Goal: Check status: Check status

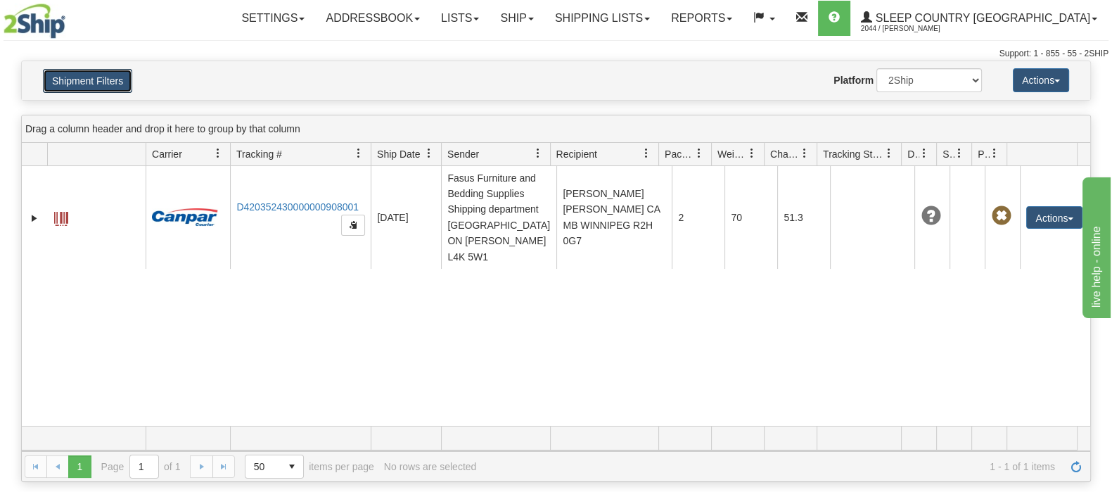
drag, startPoint x: 69, startPoint y: 78, endPoint x: 183, endPoint y: 109, distance: 118.1
click at [68, 79] on button "Shipment Filters" at bounding box center [87, 81] width 89 height 24
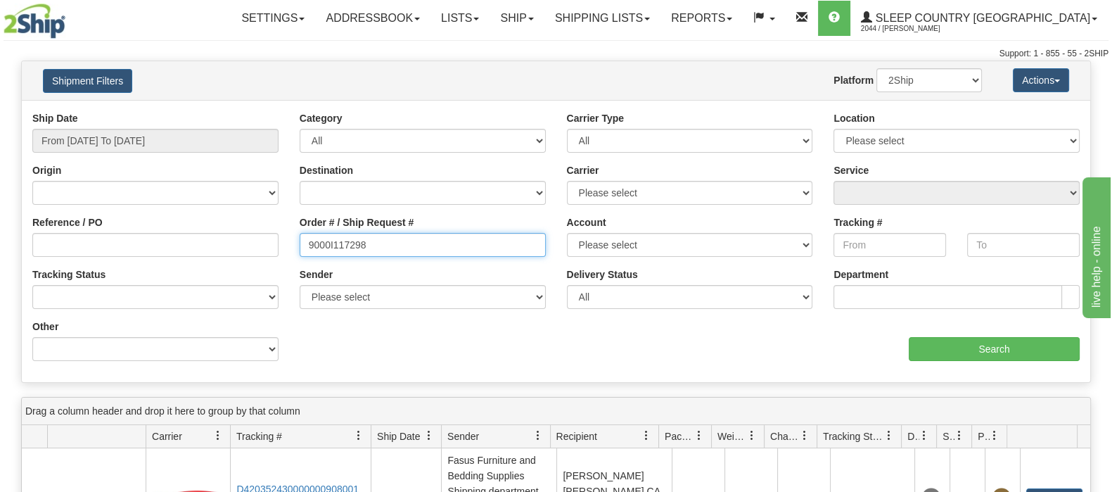
drag, startPoint x: 329, startPoint y: 244, endPoint x: 191, endPoint y: 241, distance: 137.9
click at [190, 111] on div "Reference / PO Order # / Ship Request # 9000I117298 Account Please select [GEOG…" at bounding box center [556, 111] width 1069 height 0
paste input "22417"
type input "9000I122417"
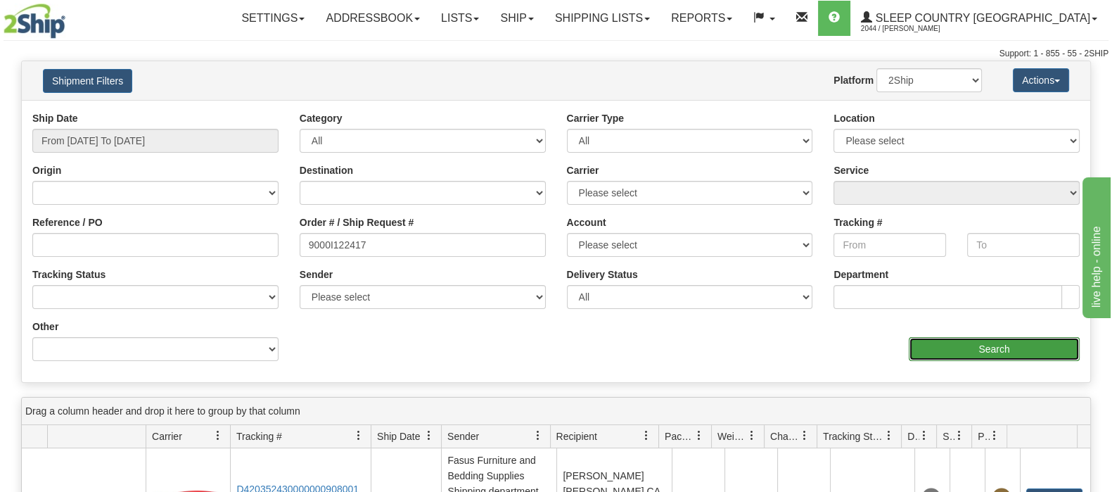
click at [958, 355] on input "Search" at bounding box center [994, 349] width 171 height 24
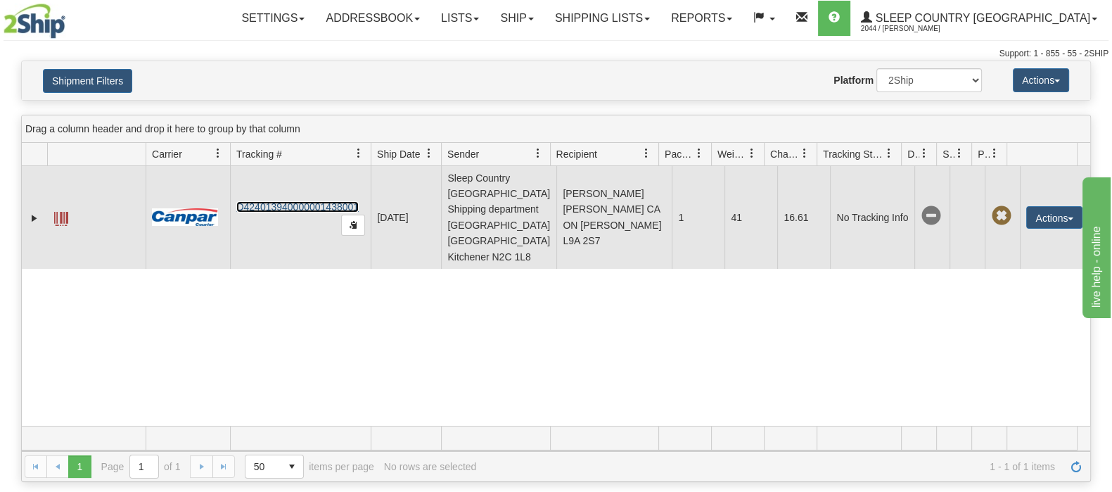
click at [272, 201] on link "D424013940000001438001" at bounding box center [297, 206] width 122 height 11
click at [33, 211] on link "Expand" at bounding box center [34, 218] width 14 height 14
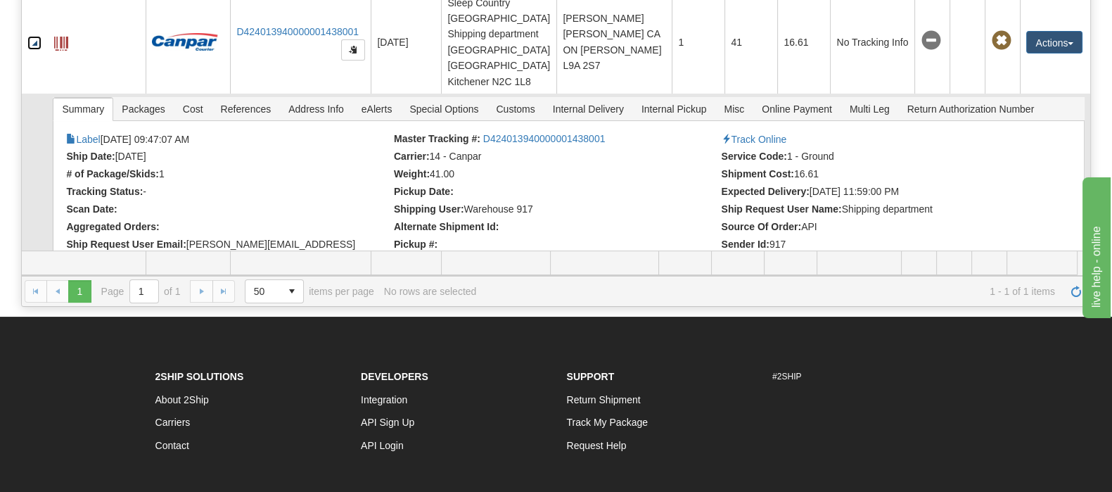
scroll to position [87, 0]
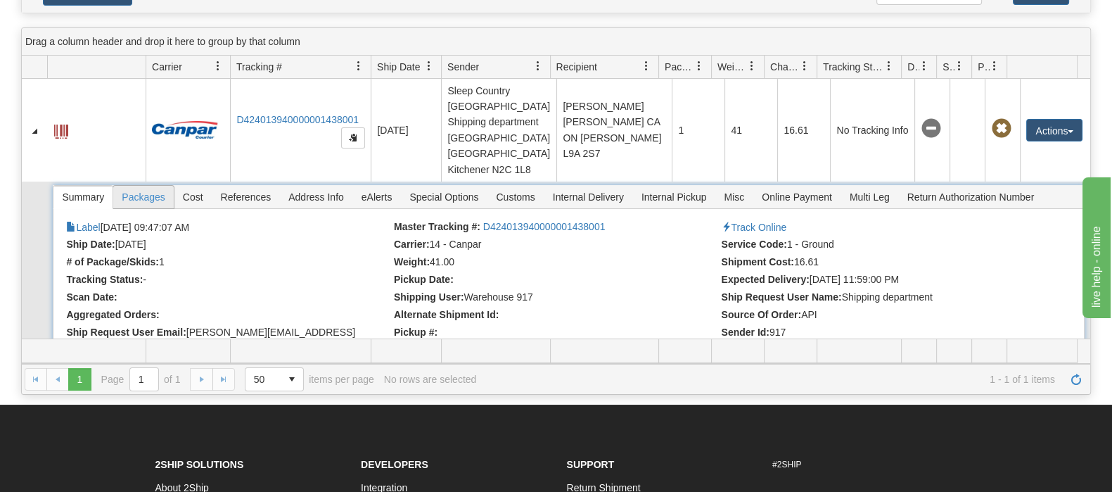
click at [155, 186] on span "Packages" at bounding box center [143, 197] width 60 height 23
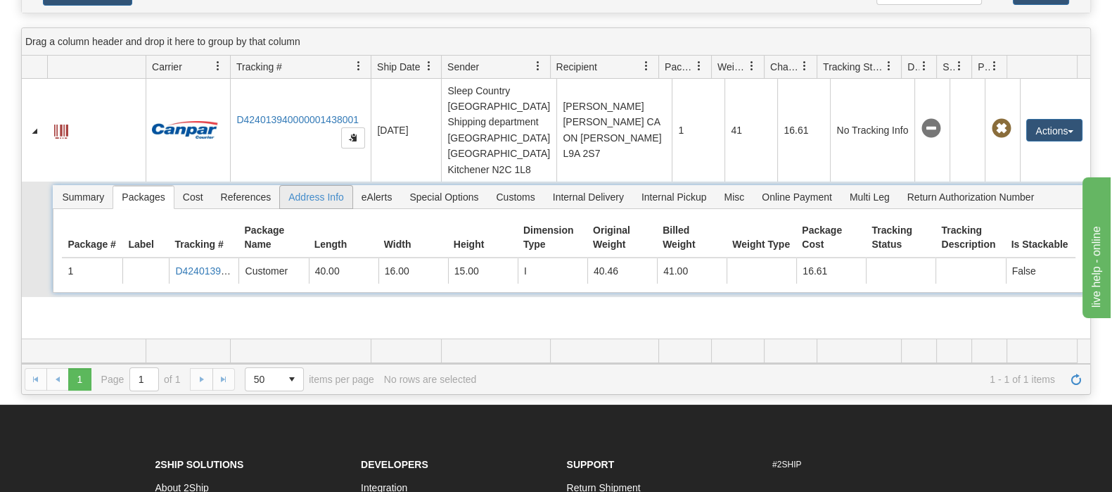
click at [286, 186] on span "Address Info" at bounding box center [316, 197] width 72 height 23
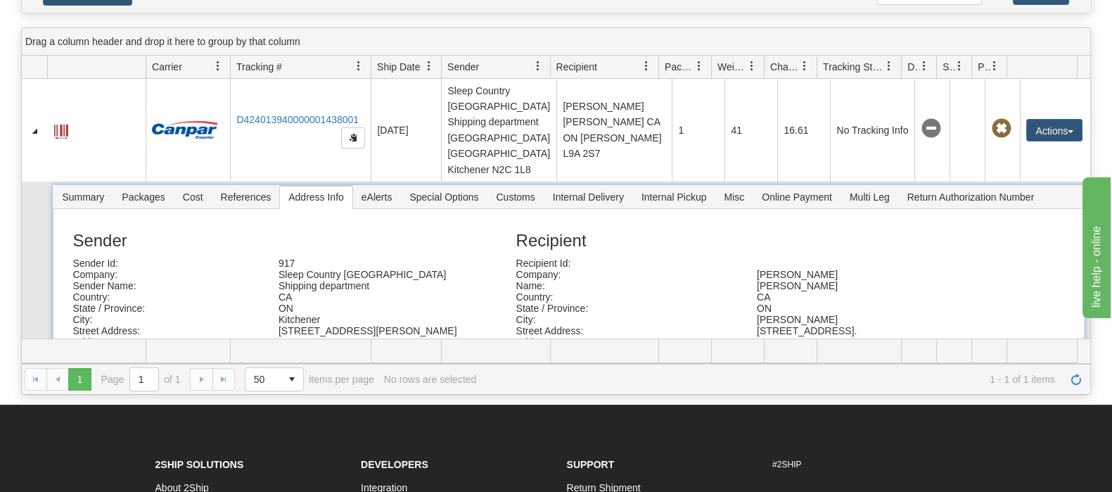
scroll to position [41, 0]
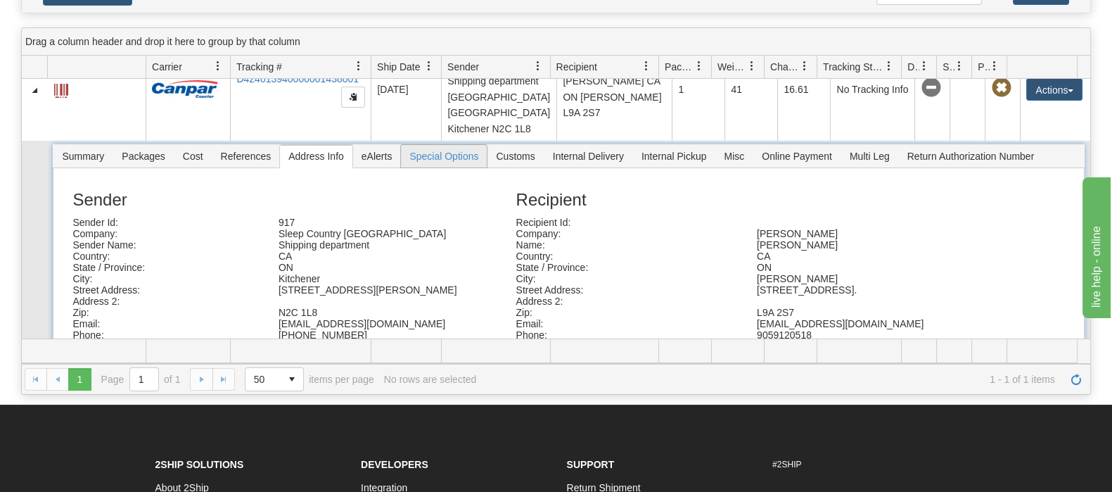
click at [448, 145] on span "Special Options" at bounding box center [444, 156] width 86 height 23
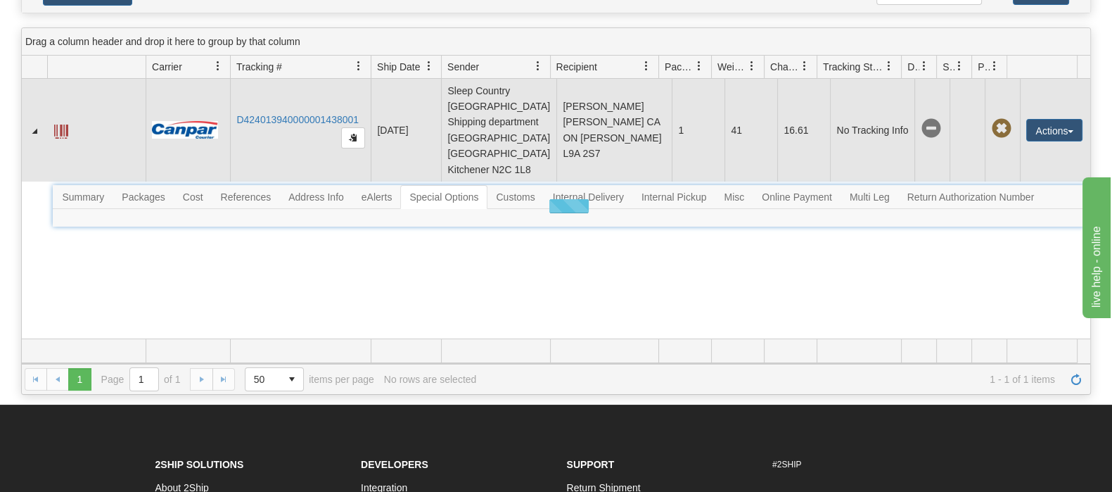
scroll to position [0, 0]
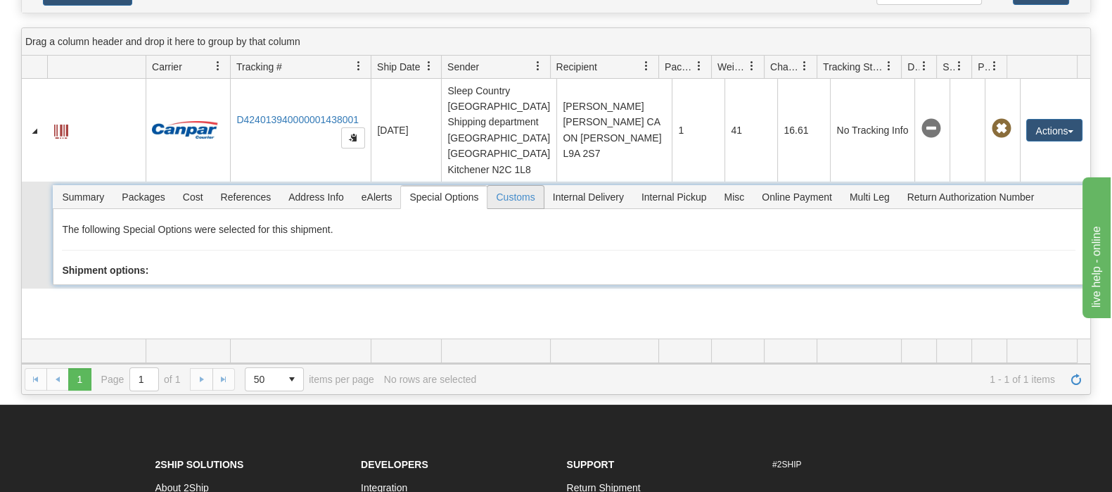
click at [525, 186] on span "Customs" at bounding box center [516, 197] width 56 height 23
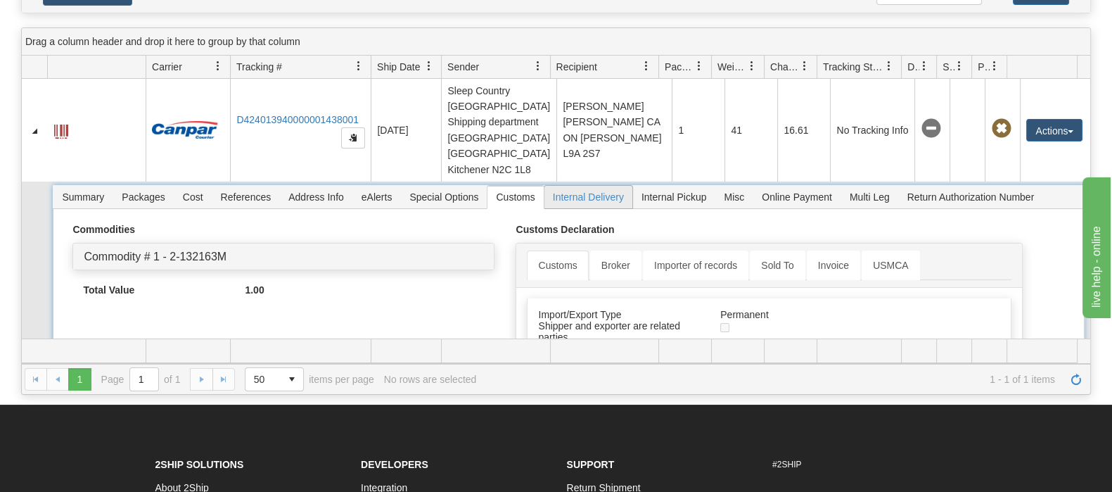
click at [599, 186] on span "Internal Delivery" at bounding box center [588, 197] width 88 height 23
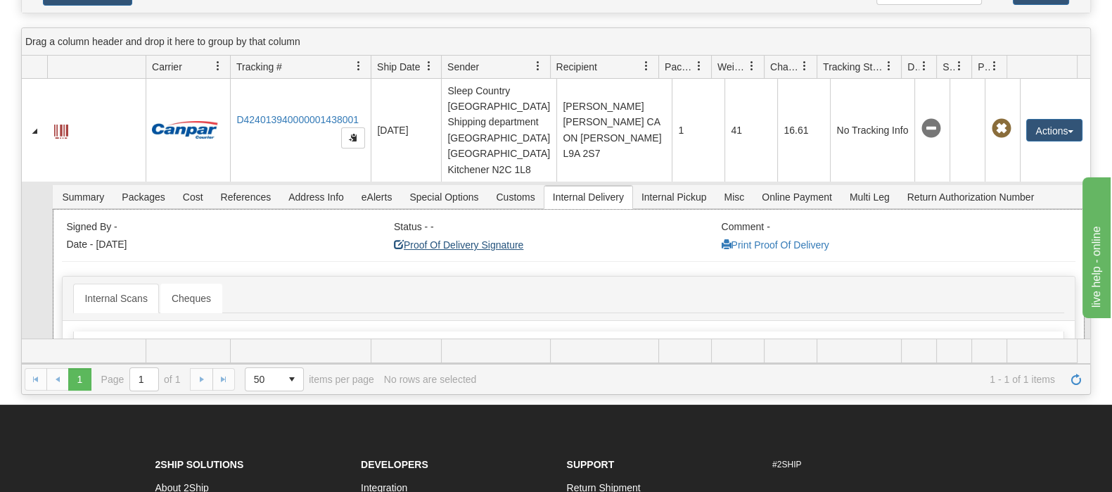
click at [497, 239] on link "Proof Of Delivery Signature" at bounding box center [458, 244] width 129 height 11
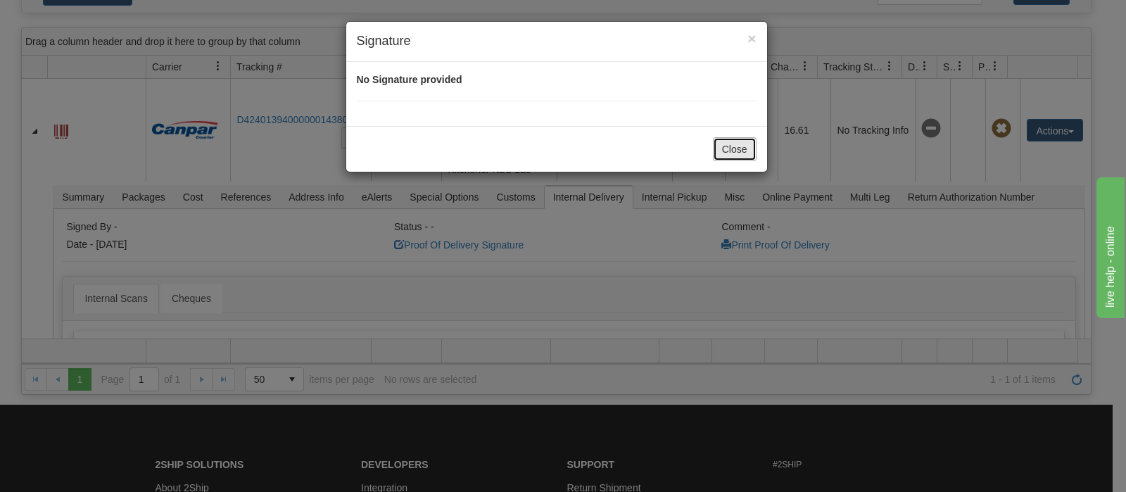
click at [742, 146] on button "Close" at bounding box center [735, 149] width 44 height 24
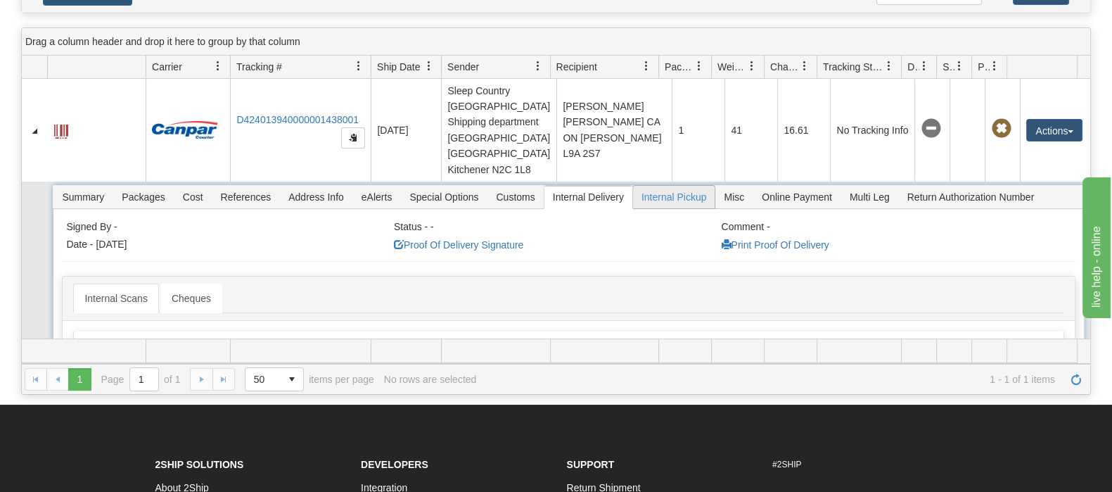
click at [661, 186] on span "Internal Pickup" at bounding box center [674, 197] width 82 height 23
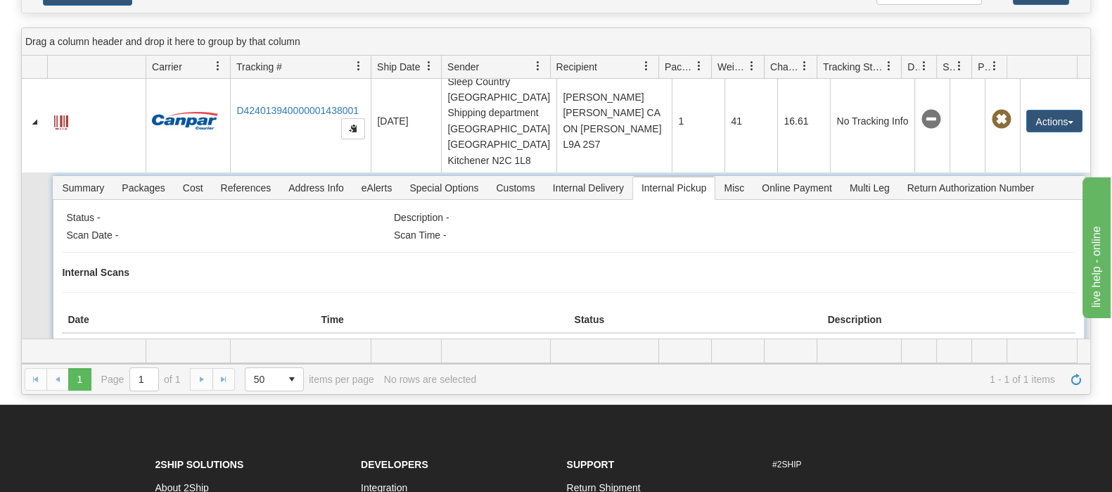
scroll to position [12, 0]
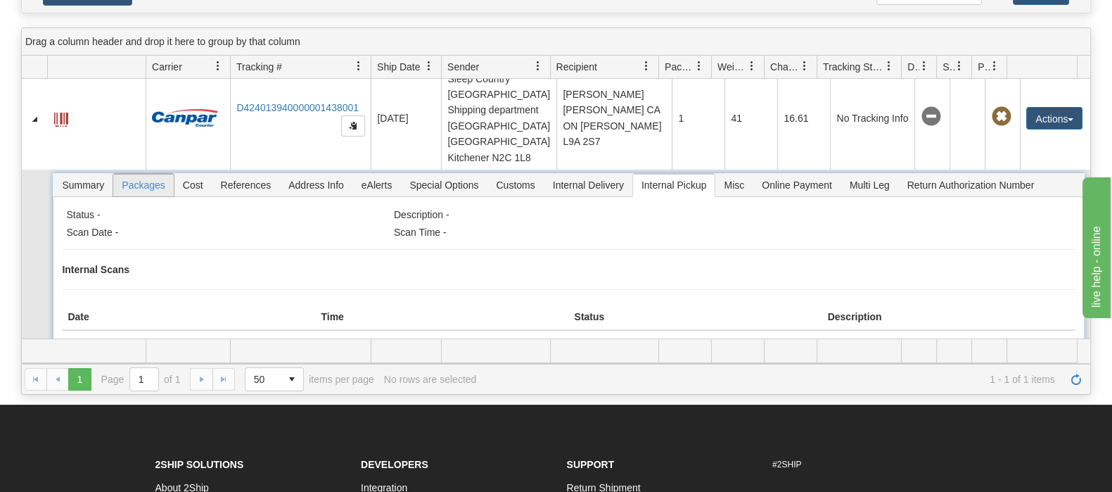
click at [117, 174] on span "Packages" at bounding box center [143, 185] width 60 height 23
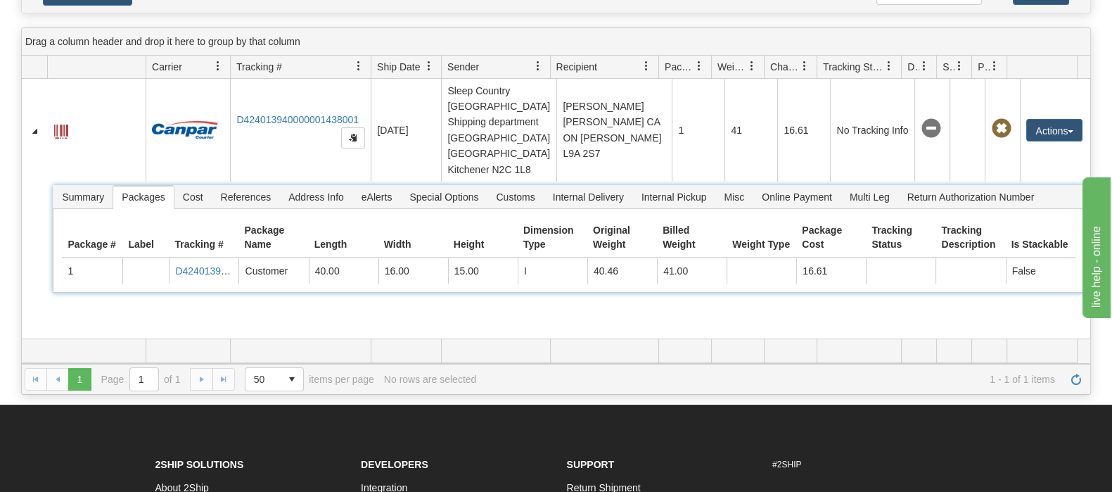
scroll to position [0, 0]
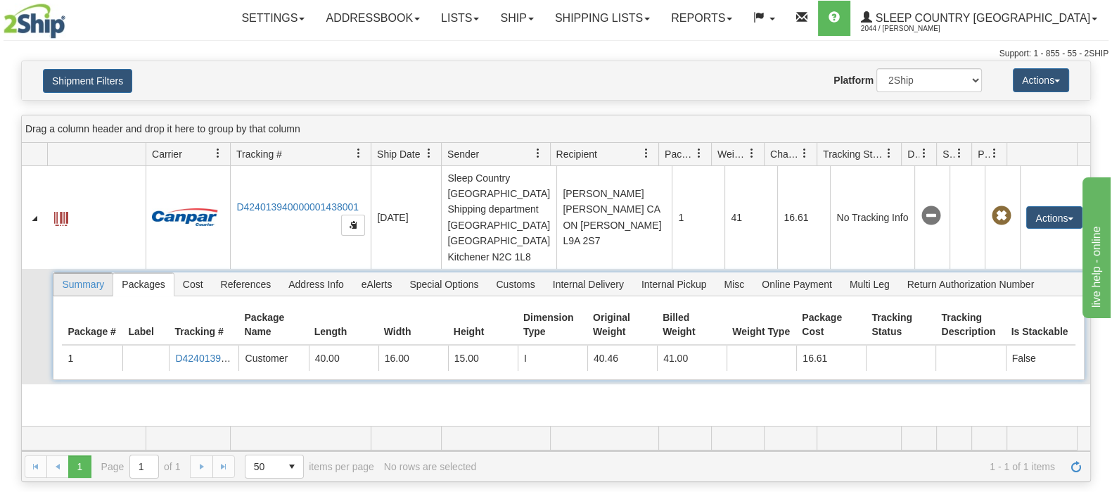
click at [97, 273] on span "Summary" at bounding box center [82, 284] width 59 height 23
